Goal: Navigation & Orientation: Find specific page/section

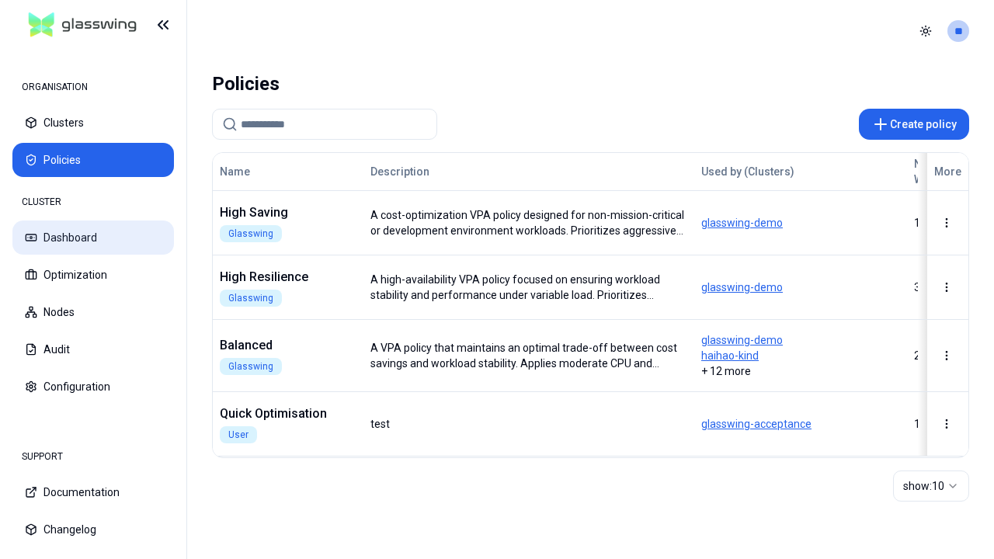
click at [93, 238] on button "Dashboard" at bounding box center [93, 238] width 162 height 34
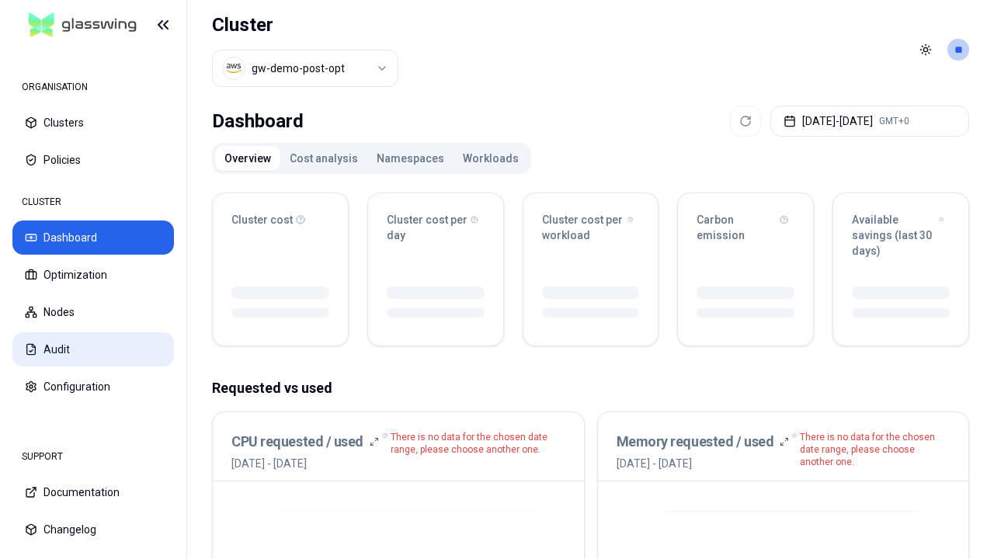
click at [93, 349] on button "Audit" at bounding box center [93, 349] width 162 height 34
